Goal: Task Accomplishment & Management: Complete application form

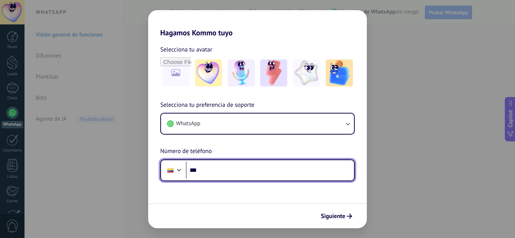
click at [215, 173] on input "***" at bounding box center [270, 170] width 168 height 17
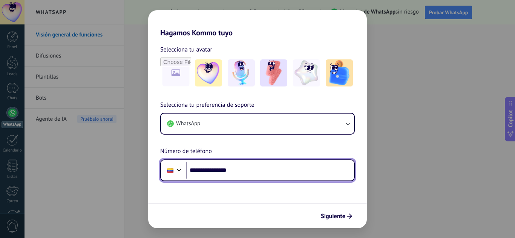
type input "**********"
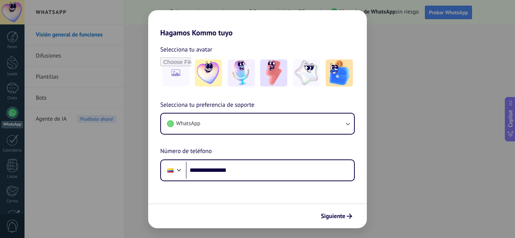
click at [338, 226] on div "Siguiente" at bounding box center [257, 216] width 218 height 25
click at [338, 221] on button "Siguiente" at bounding box center [336, 216] width 38 height 13
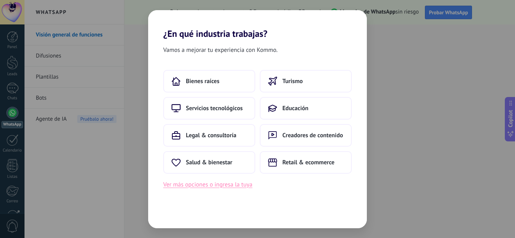
click at [229, 184] on button "Ver más opciones o ingresa la tuya" at bounding box center [207, 185] width 89 height 10
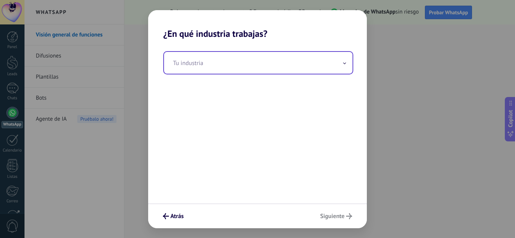
click at [311, 58] on input "text" at bounding box center [258, 63] width 188 height 22
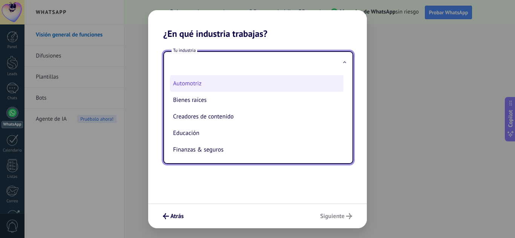
click at [195, 80] on li "Automotriz" at bounding box center [256, 83] width 173 height 17
type input "**********"
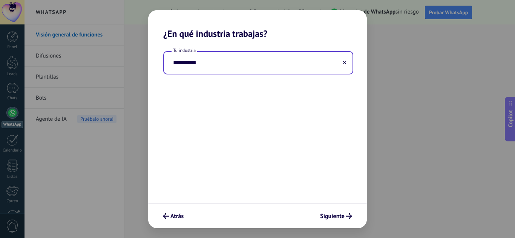
drag, startPoint x: 227, startPoint y: 67, endPoint x: 227, endPoint y: 55, distance: 11.7
click at [227, 61] on input "**********" at bounding box center [258, 63] width 188 height 22
click at [344, 63] on use at bounding box center [344, 62] width 3 height 3
click at [318, 61] on input "text" at bounding box center [258, 63] width 188 height 22
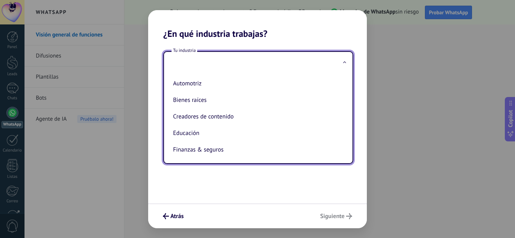
click at [241, 144] on li "Finanzas & seguros" at bounding box center [256, 150] width 173 height 17
type input "**********"
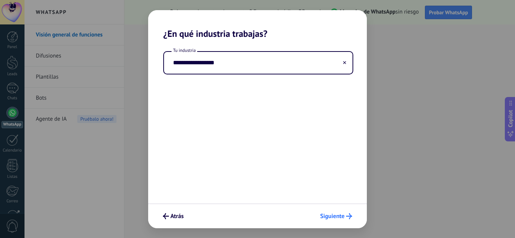
click at [329, 215] on span "Siguiente" at bounding box center [332, 216] width 24 height 5
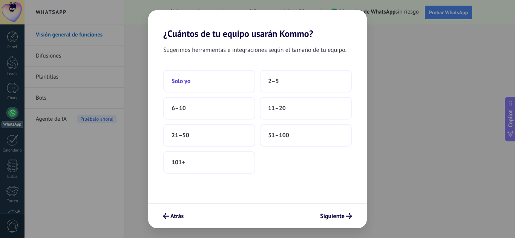
click at [209, 73] on button "Solo yo" at bounding box center [209, 81] width 92 height 23
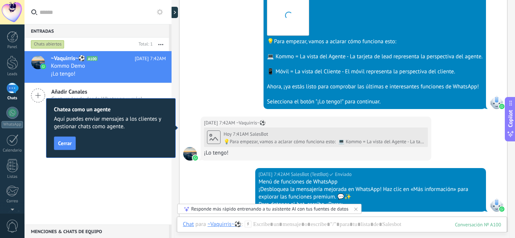
scroll to position [311, 0]
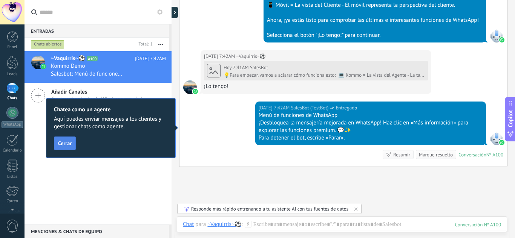
click at [69, 145] on span "Cerrar" at bounding box center [65, 143] width 14 height 5
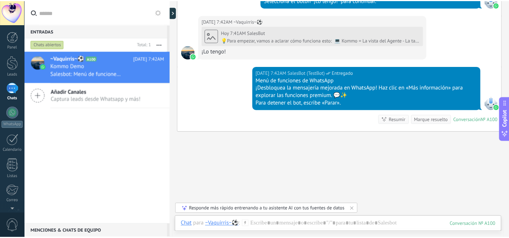
scroll to position [348, 0]
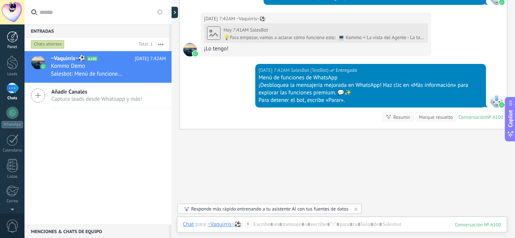
click at [15, 46] on div "Panel" at bounding box center [13, 47] width 22 height 5
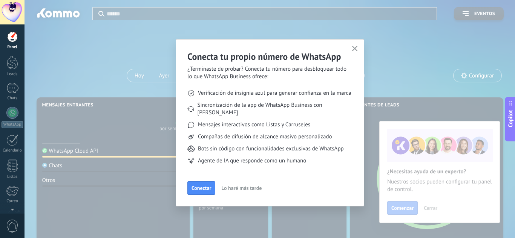
click at [351, 49] on button "button" at bounding box center [354, 49] width 9 height 10
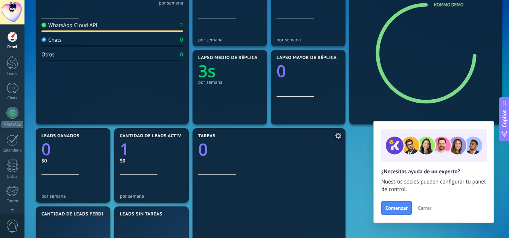
scroll to position [188, 0]
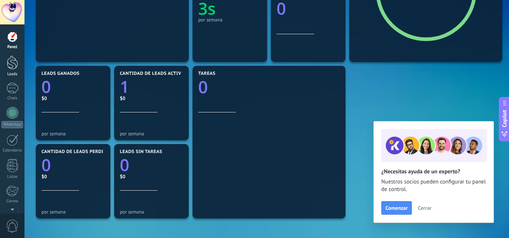
click at [23, 68] on link "Leads" at bounding box center [12, 66] width 24 height 21
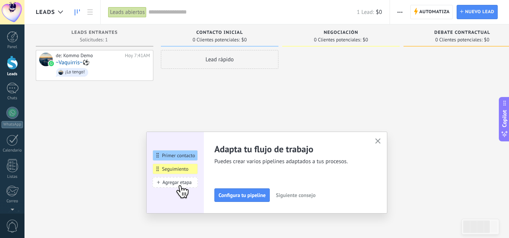
click at [354, 36] on div "Negociación" at bounding box center [341, 33] width 110 height 6
click at [254, 194] on span "Configura tu pipeline" at bounding box center [241, 195] width 47 height 5
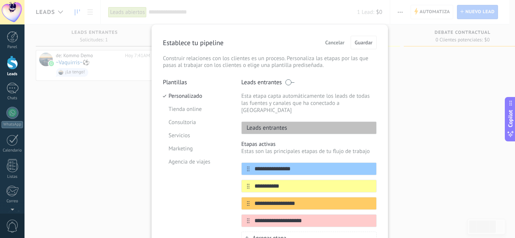
click at [334, 44] on span "Cancelar" at bounding box center [334, 42] width 19 height 5
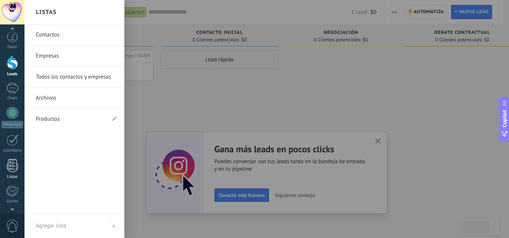
scroll to position [75, 0]
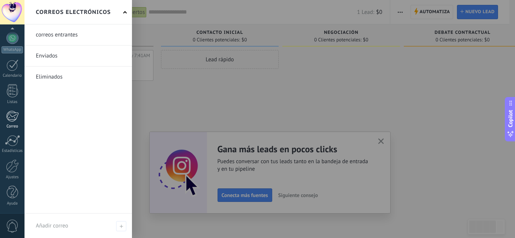
click at [13, 124] on link "Correo" at bounding box center [12, 120] width 24 height 18
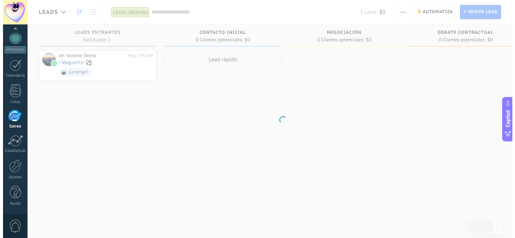
scroll to position [73, 0]
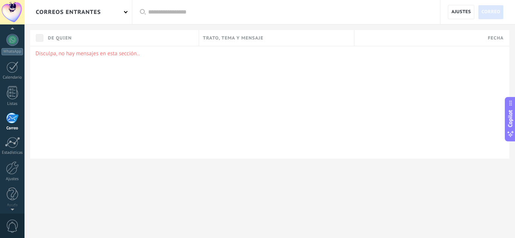
click at [118, 69] on div "Disculpa, no hay mensajes en esta sección.." at bounding box center [269, 102] width 479 height 113
click at [13, 144] on div at bounding box center [12, 142] width 15 height 11
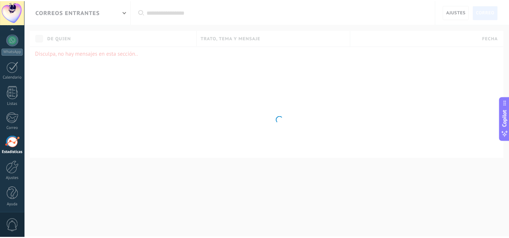
scroll to position [75, 0]
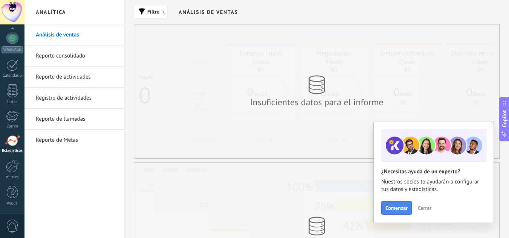
click at [403, 211] on span "Comenzar" at bounding box center [396, 208] width 22 height 5
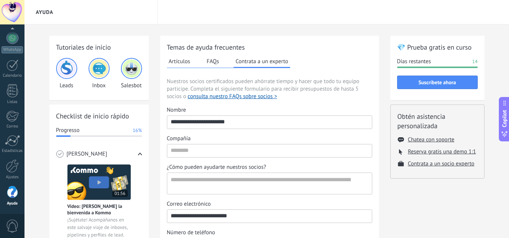
scroll to position [113, 0]
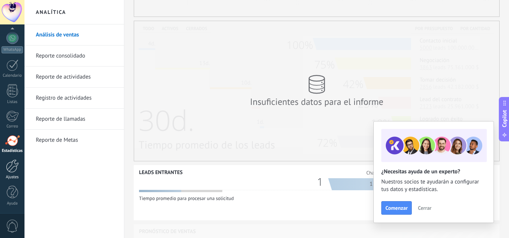
scroll to position [151, 0]
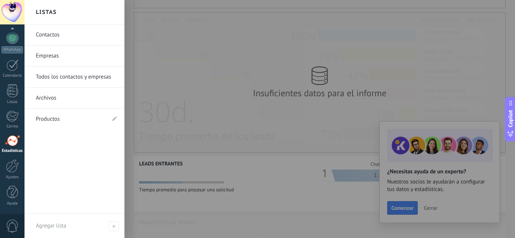
click at [10, 84] on div "Panel Leads 1 Chats WhatsApp Clientes" at bounding box center [12, 85] width 24 height 258
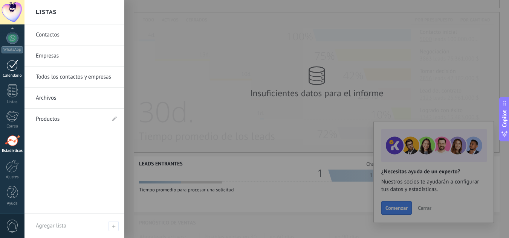
click at [17, 68] on div at bounding box center [12, 66] width 12 height 12
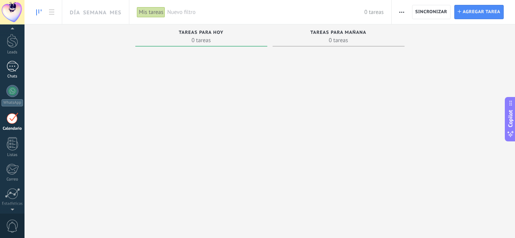
click at [12, 69] on div "1" at bounding box center [12, 66] width 12 height 11
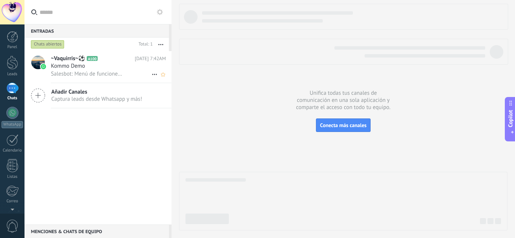
drag, startPoint x: 67, startPoint y: 65, endPoint x: 84, endPoint y: 72, distance: 19.0
click at [67, 65] on span "Kommo Demo" at bounding box center [68, 67] width 34 height 8
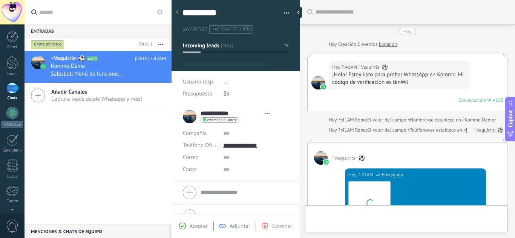
type textarea "**********"
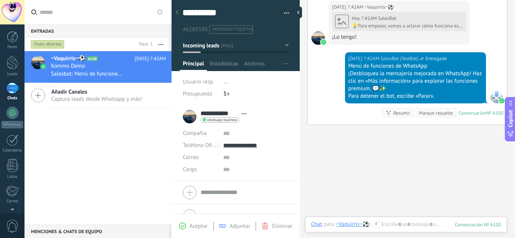
scroll to position [423, 0]
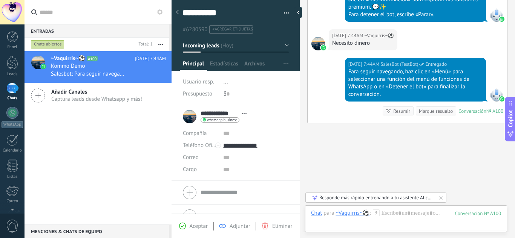
scroll to position [502, 0]
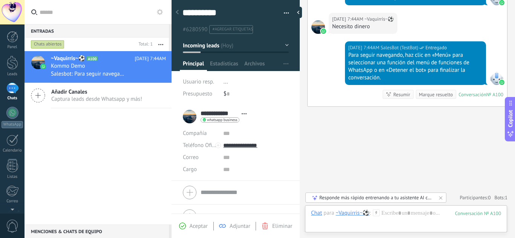
click at [180, 11] on div at bounding box center [177, 12] width 11 height 15
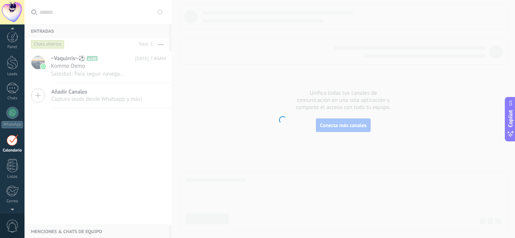
scroll to position [22, 0]
